Goal: Navigation & Orientation: Find specific page/section

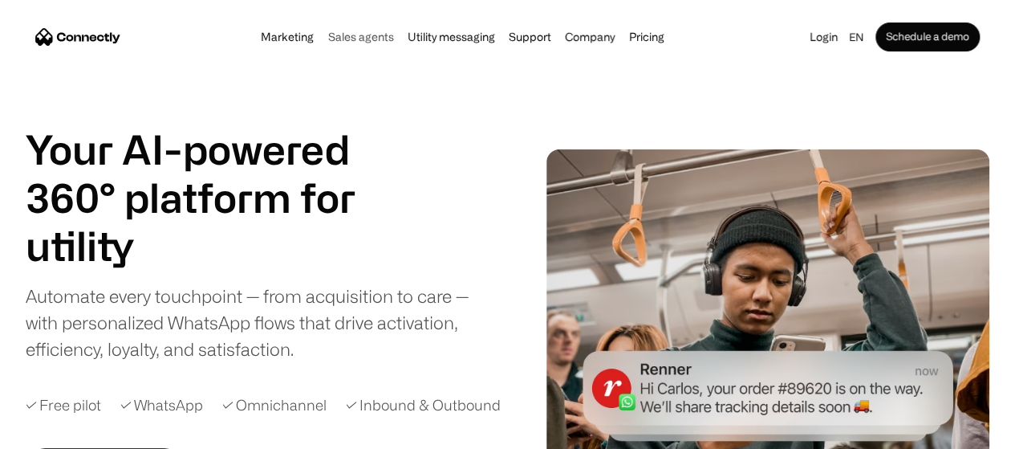
click at [365, 39] on link "Sales agents" at bounding box center [360, 37] width 75 height 13
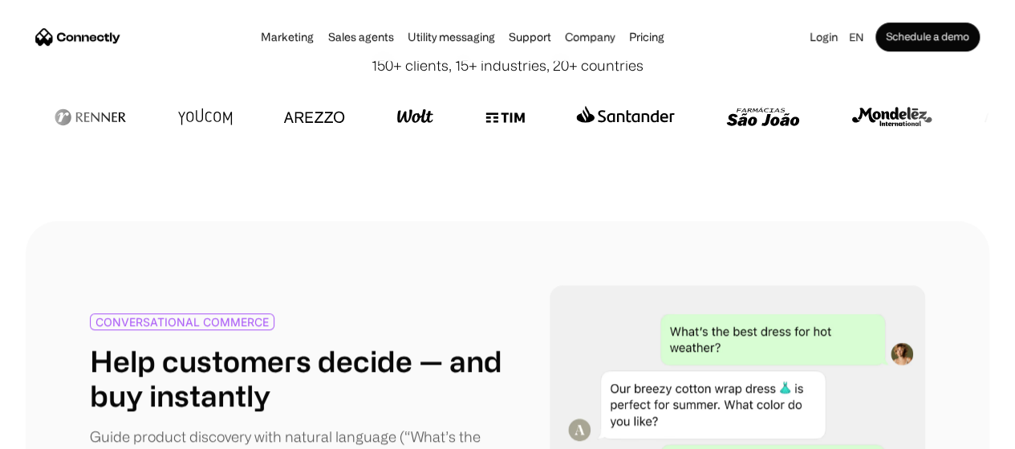
scroll to position [527, 0]
